Goal: Check status: Check status

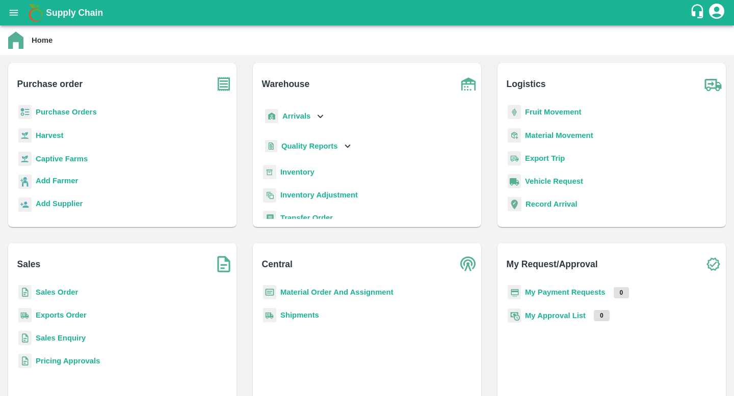
scroll to position [19, 0]
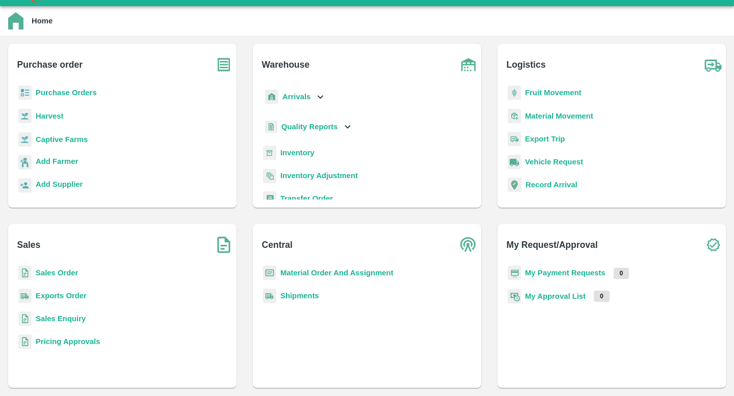
click at [61, 274] on b "Sales Order" at bounding box center [57, 273] width 42 height 8
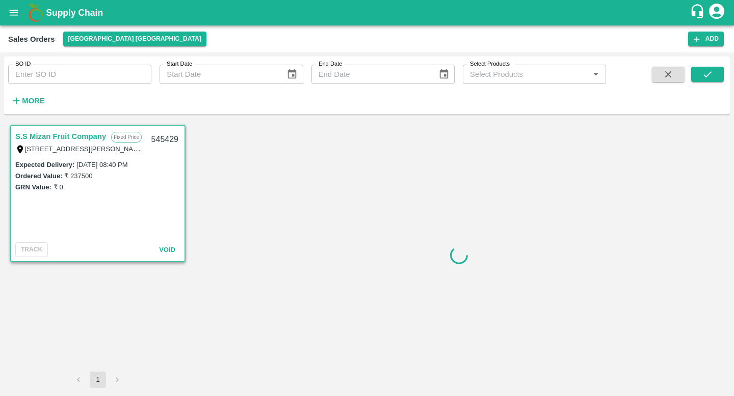
click at [126, 71] on input "SO ID" at bounding box center [79, 74] width 143 height 19
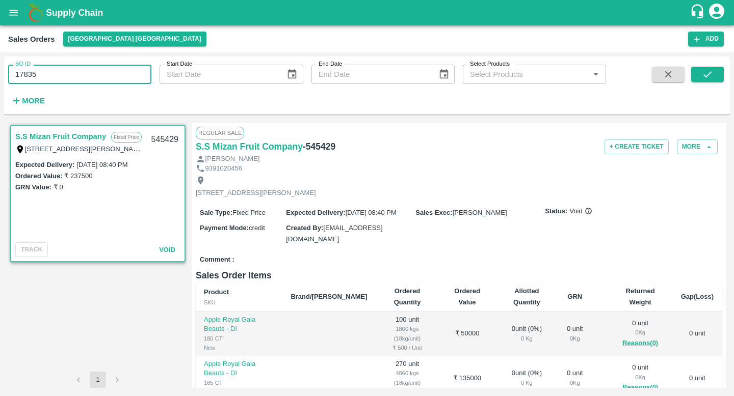
type input "17835"
click at [712, 76] on icon "submit" at bounding box center [707, 74] width 11 height 11
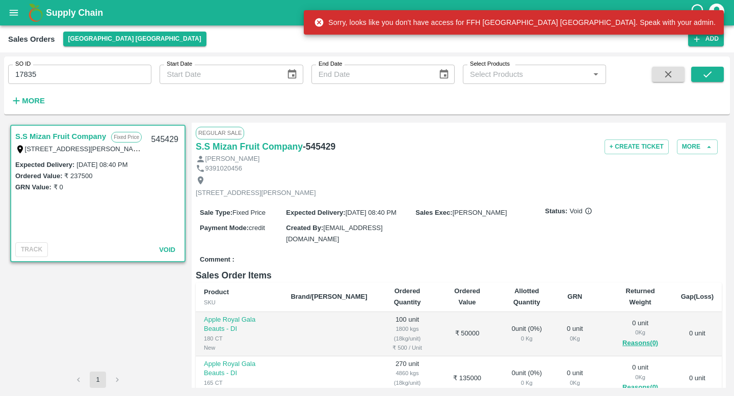
click at [119, 86] on div "SO ID 17835 SO ID Start Date Start Date End Date End Date Select Products Selec…" at bounding box center [303, 83] width 606 height 53
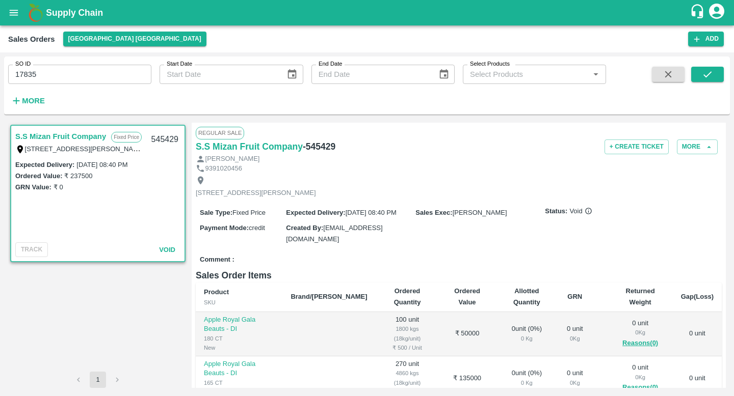
click at [80, 79] on input "17835" at bounding box center [79, 74] width 143 height 19
click at [169, 100] on div "SO ID 17835 SO ID Start Date Start Date End Date End Date Select Products Selec…" at bounding box center [303, 83] width 606 height 53
click at [113, 73] on input "17835" at bounding box center [79, 74] width 143 height 19
click at [712, 77] on icon "submit" at bounding box center [707, 74] width 11 height 11
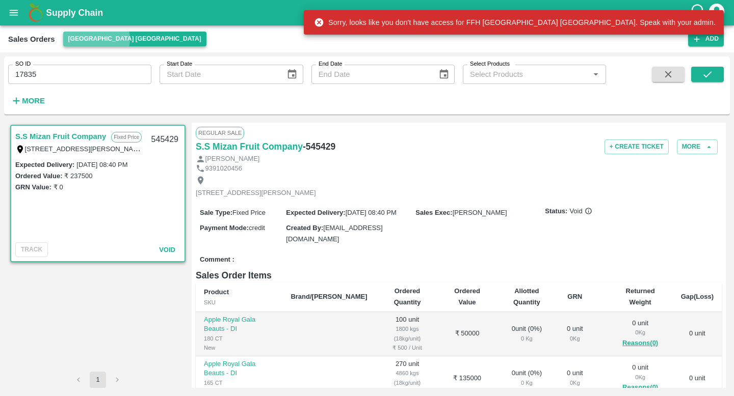
click at [96, 39] on button "[GEOGRAPHIC_DATA] [GEOGRAPHIC_DATA]" at bounding box center [134, 39] width 143 height 15
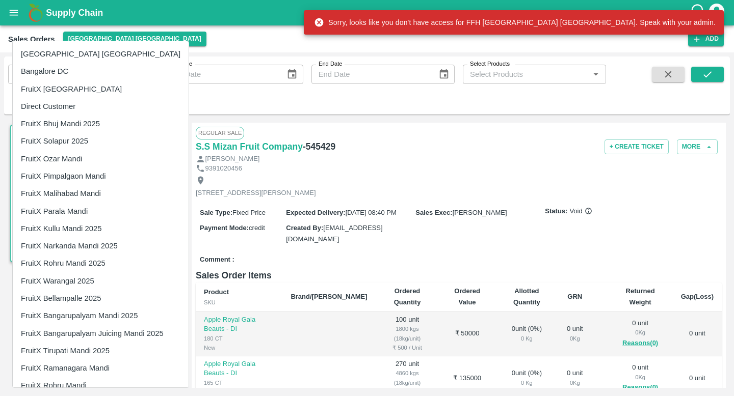
scroll to position [360, 0]
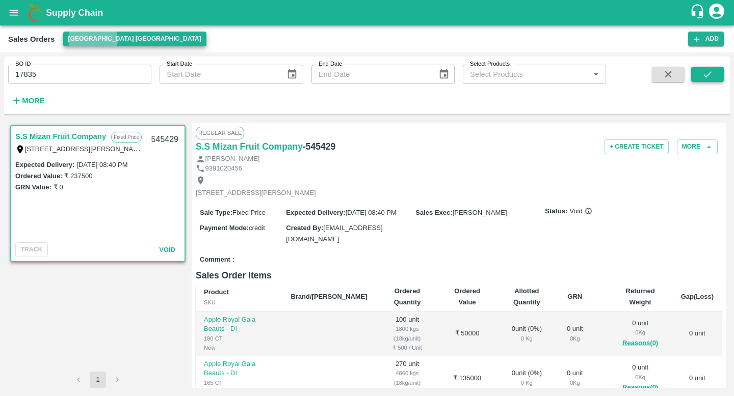
click at [702, 74] on icon "submit" at bounding box center [707, 74] width 11 height 11
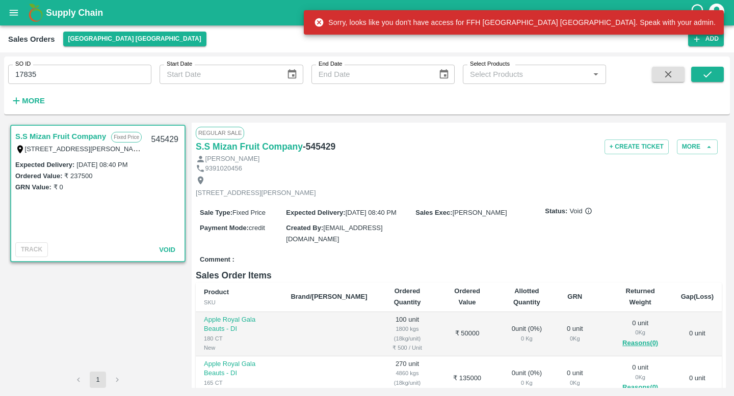
click at [623, 116] on div "SO ID 17835 SO ID Start Date Start Date End Date End Date Select Products Selec…" at bounding box center [366, 88] width 725 height 62
click at [13, 14] on icon "open drawer" at bounding box center [13, 12] width 11 height 11
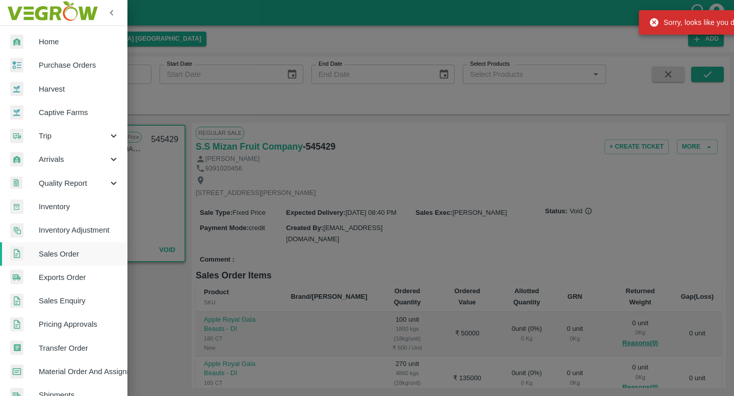
click at [58, 45] on span "Home" at bounding box center [79, 41] width 80 height 11
